Goal: Navigation & Orientation: Find specific page/section

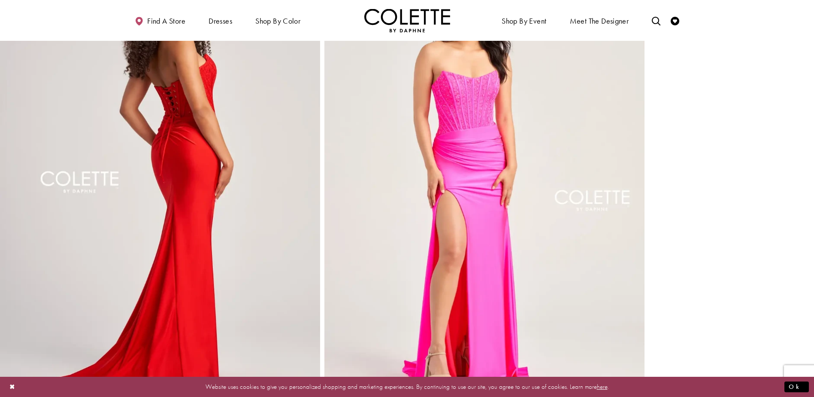
scroll to position [472, 0]
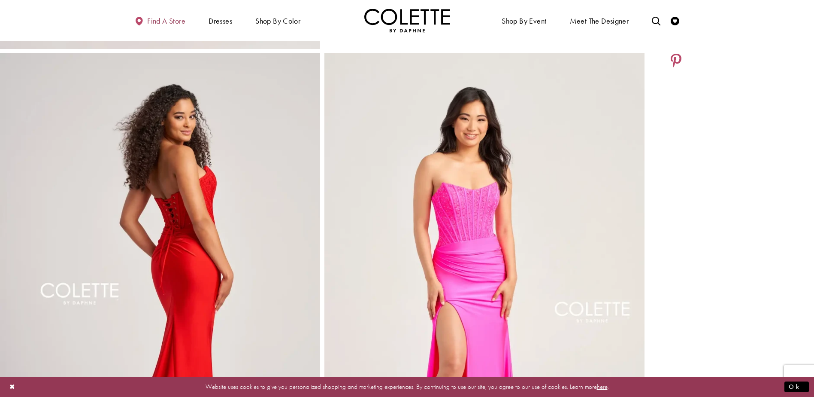
click at [166, 18] on span "Find a store" at bounding box center [166, 21] width 38 height 9
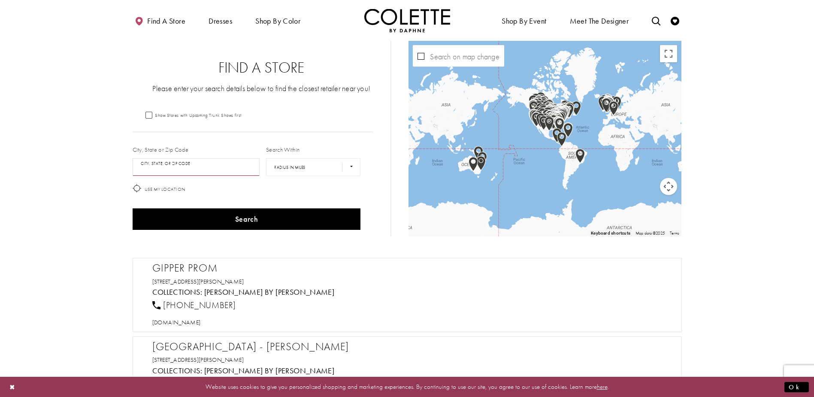
click at [194, 167] on input "City, State, or ZIP Code" at bounding box center [197, 167] width 128 height 18
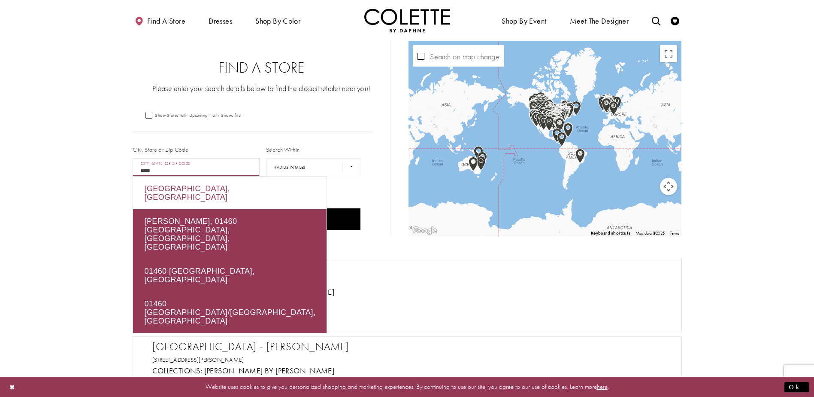
click at [275, 180] on div "[GEOGRAPHIC_DATA], [GEOGRAPHIC_DATA]" at bounding box center [230, 192] width 194 height 33
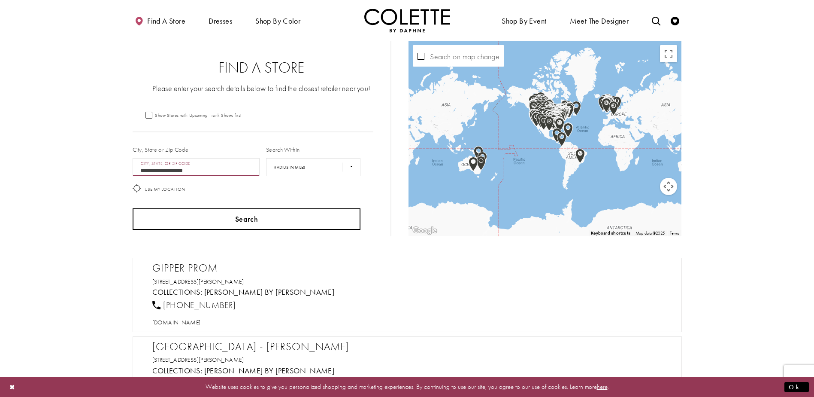
type input "**********"
click at [262, 214] on button "Search" at bounding box center [247, 218] width 228 height 21
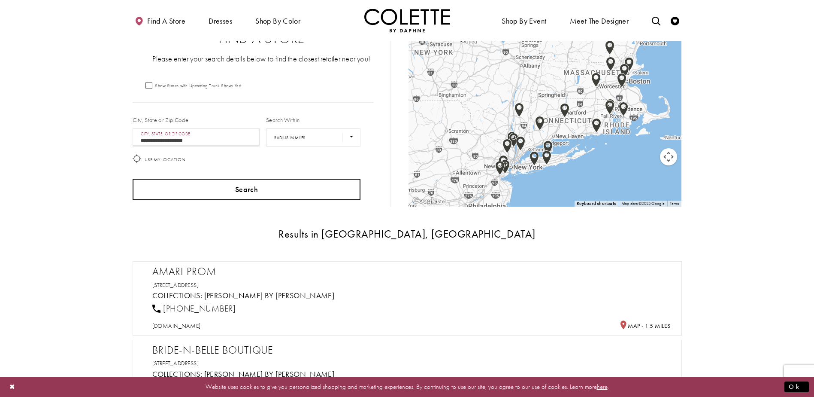
scroll to position [43, 0]
